Goal: Information Seeking & Learning: Learn about a topic

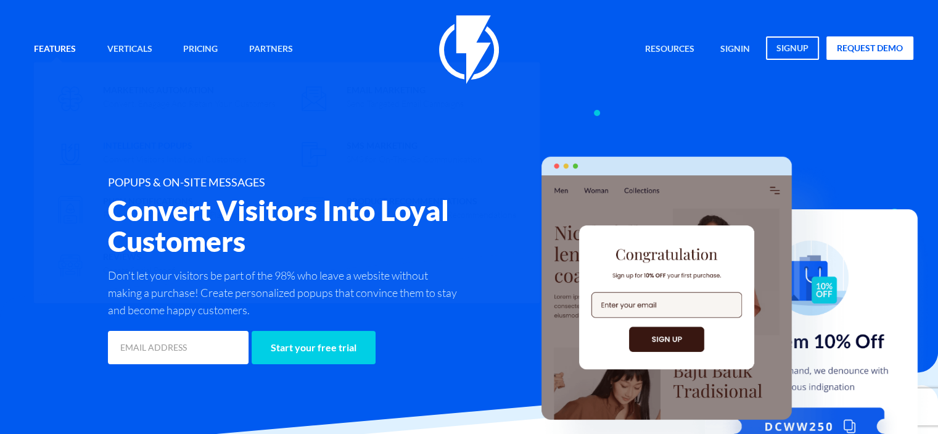
click at [166, 152] on span "Intelligent Popups Convert Visitors Into Loyal Customers" at bounding box center [175, 150] width 144 height 29
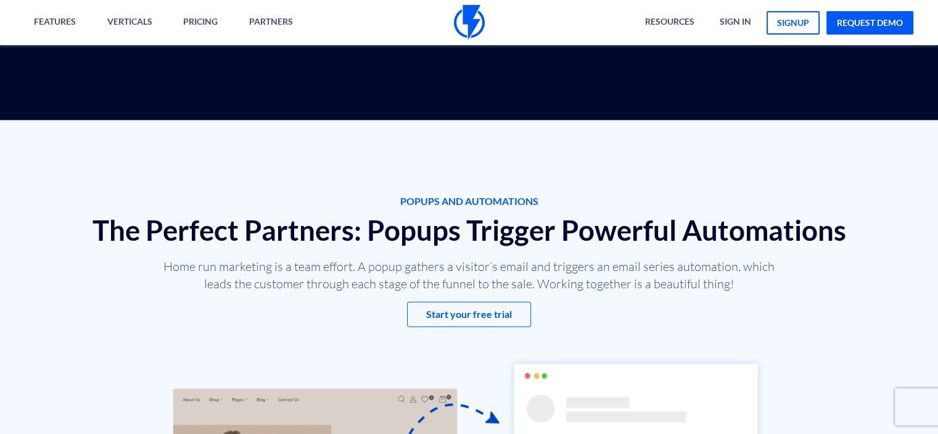
scroll to position [3414, 0]
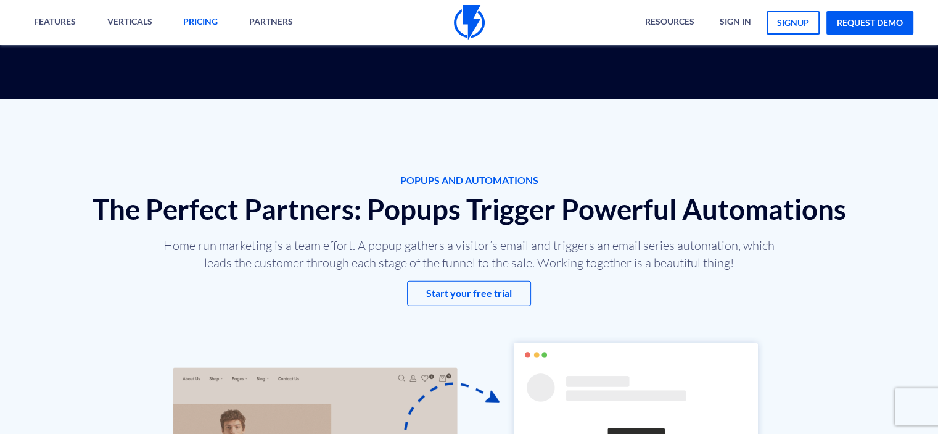
click at [194, 29] on link "pricing" at bounding box center [200, 22] width 53 height 45
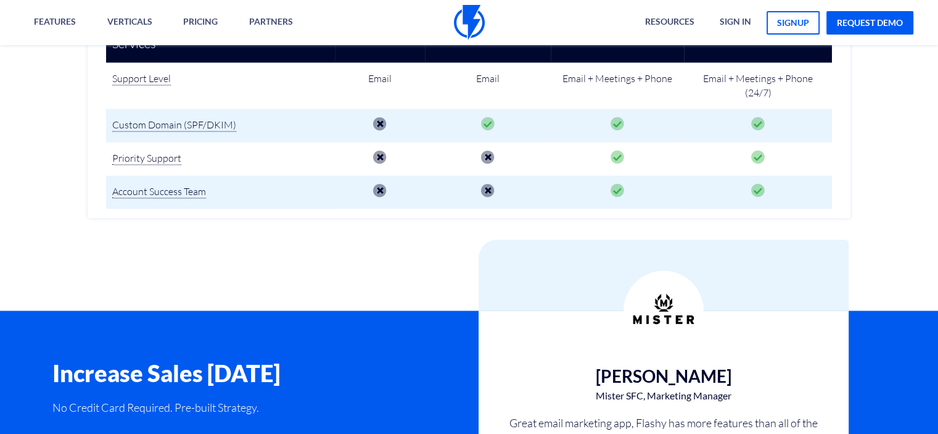
scroll to position [2054, 0]
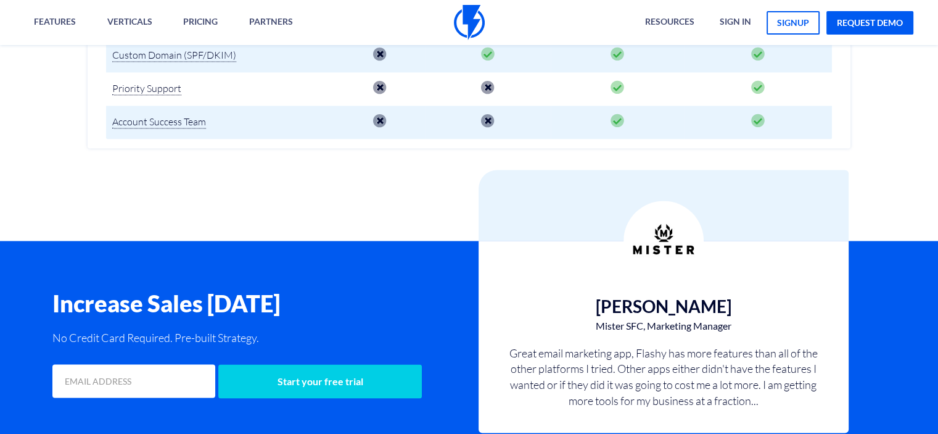
click at [596, 302] on div "Jerry Cruz Mister SFC, Marketing Manager Great email marketing app, Flashy has …" at bounding box center [664, 367] width 370 height 130
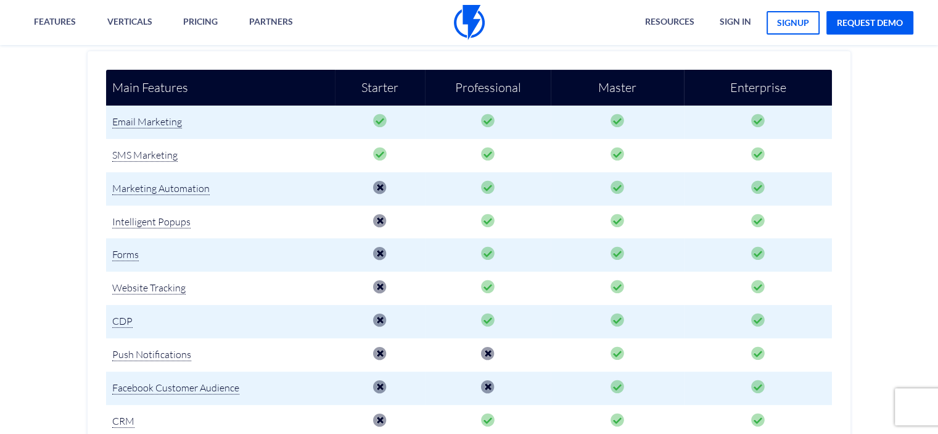
scroll to position [261, 0]
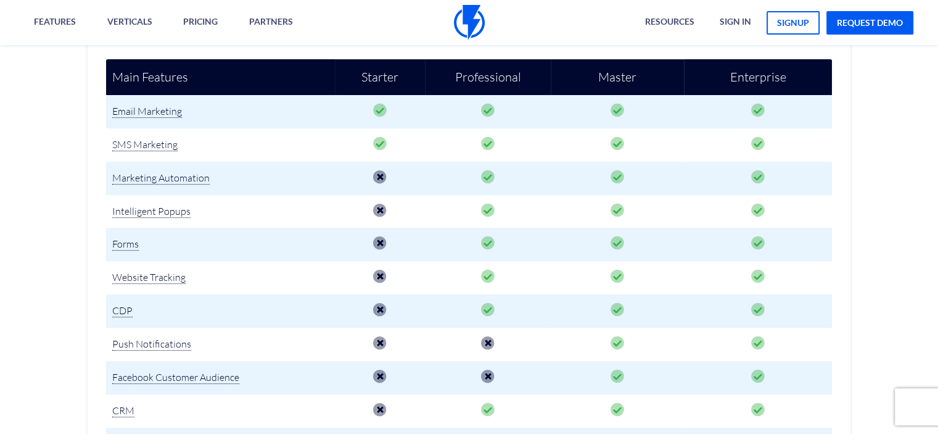
scroll to position [262, 0]
